Goal: Information Seeking & Learning: Learn about a topic

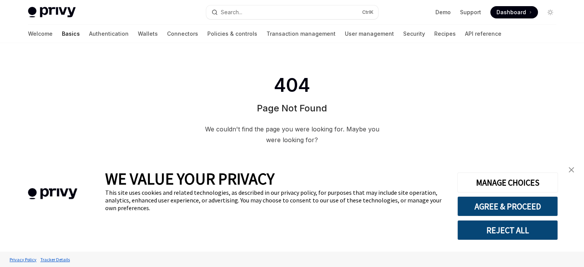
scroll to position [43, 0]
click at [89, 36] on link "Authentication" at bounding box center [109, 34] width 40 height 18
type textarea "*"
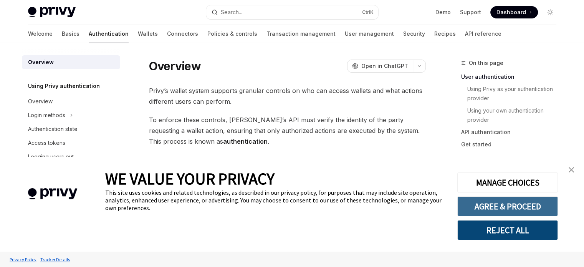
click at [531, 200] on button "AGREE & PROCEED" at bounding box center [507, 206] width 101 height 20
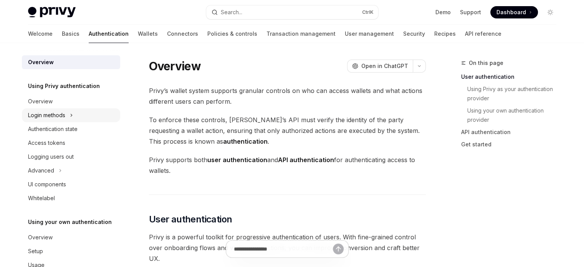
click at [66, 118] on button "Login methods" at bounding box center [71, 115] width 98 height 14
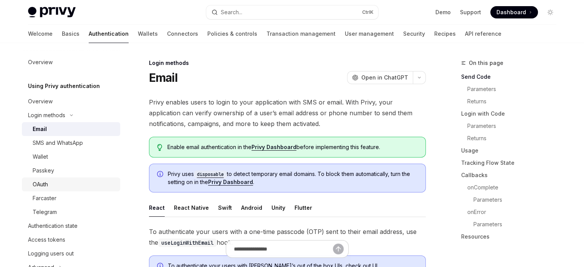
click at [45, 187] on div "OAuth" at bounding box center [40, 184] width 15 height 9
type textarea "*"
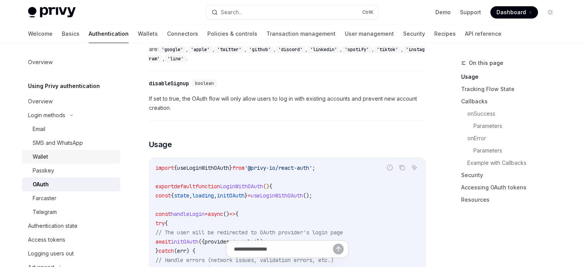
scroll to position [384, 0]
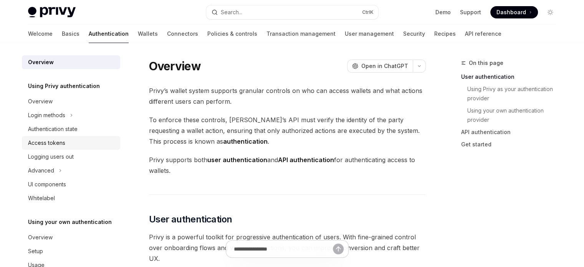
drag, startPoint x: 70, startPoint y: 146, endPoint x: 55, endPoint y: 141, distance: 15.9
click at [55, 141] on div "Access tokens" at bounding box center [46, 142] width 37 height 9
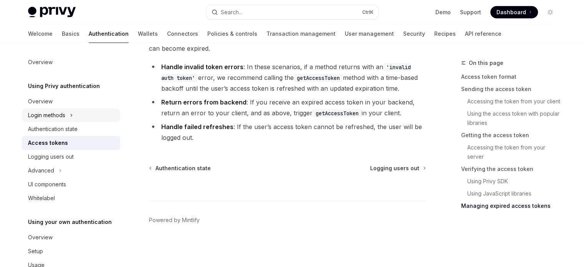
click at [60, 111] on div "Login methods" at bounding box center [46, 115] width 37 height 9
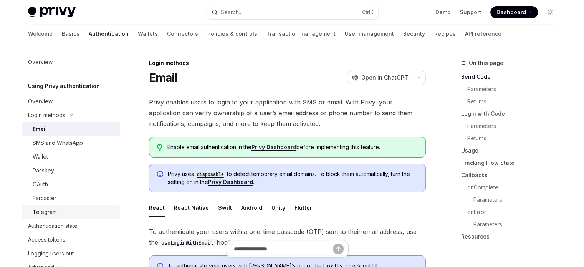
click at [59, 208] on div "Telegram" at bounding box center [74, 211] width 83 height 9
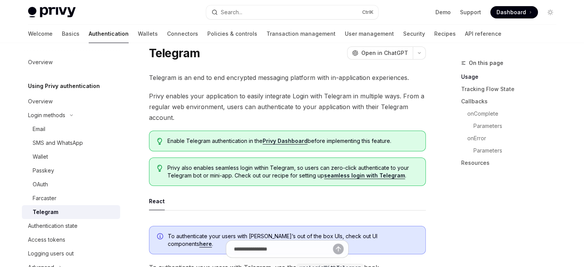
scroll to position [38, 0]
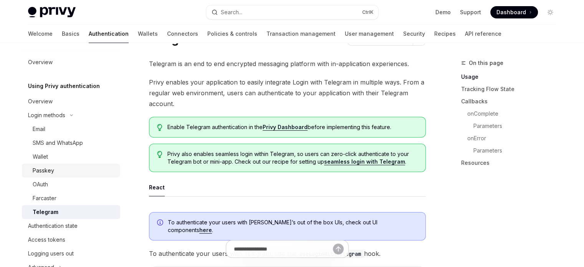
click at [64, 167] on div "Passkey" at bounding box center [74, 170] width 83 height 9
type textarea "*"
